Goal: Information Seeking & Learning: Learn about a topic

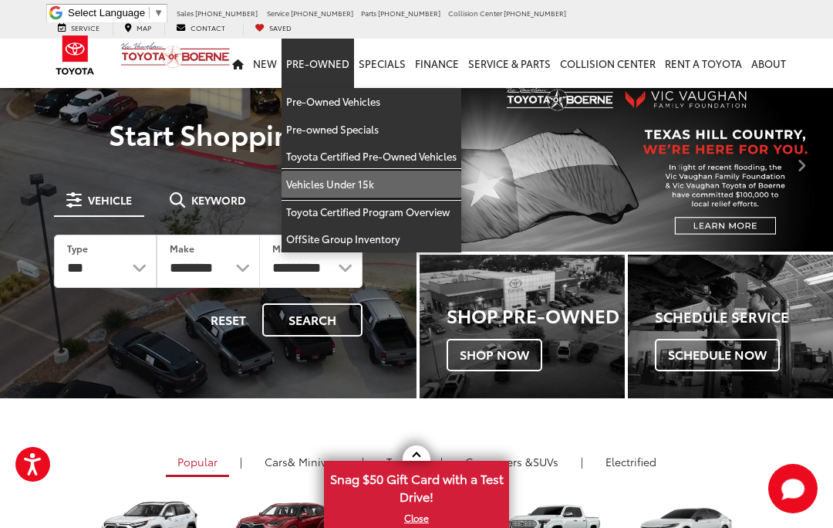
click at [363, 177] on link "Vehicles Under 15k" at bounding box center [372, 185] width 180 height 28
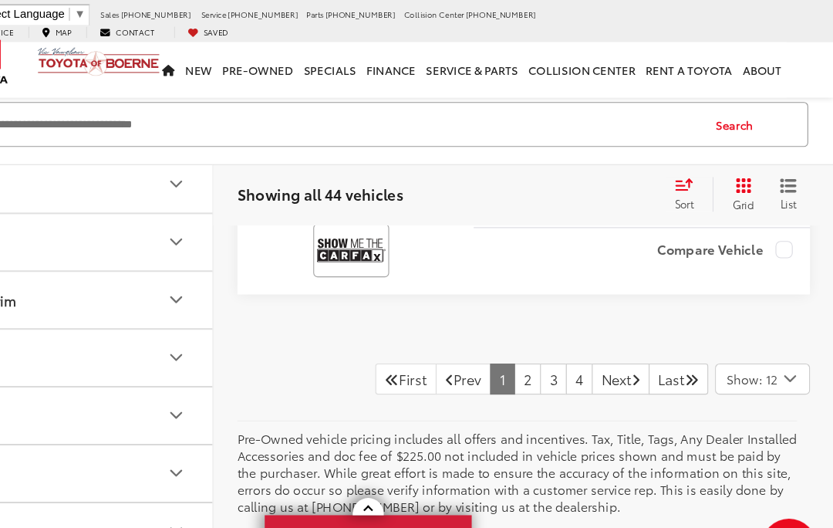
scroll to position [5585, 0]
click at [547, 353] on link "2" at bounding box center [559, 340] width 24 height 28
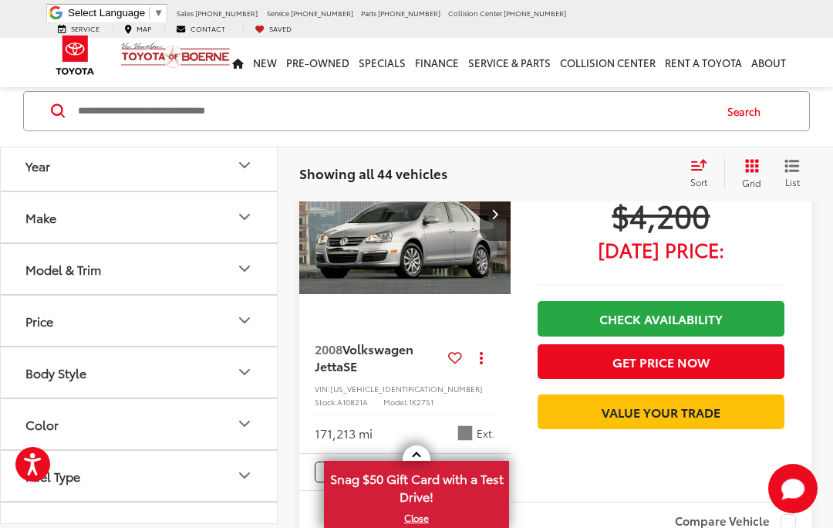
scroll to position [2973, 0]
